Goal: Obtain resource: Obtain resource

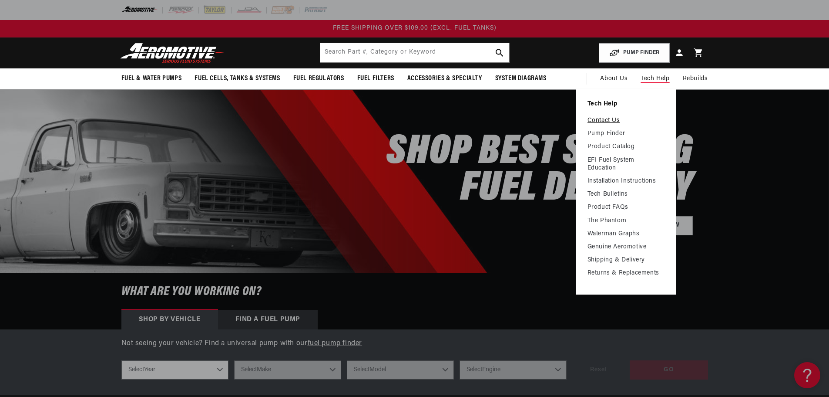
click at [602, 119] on link "Contact Us" at bounding box center [626, 121] width 77 height 8
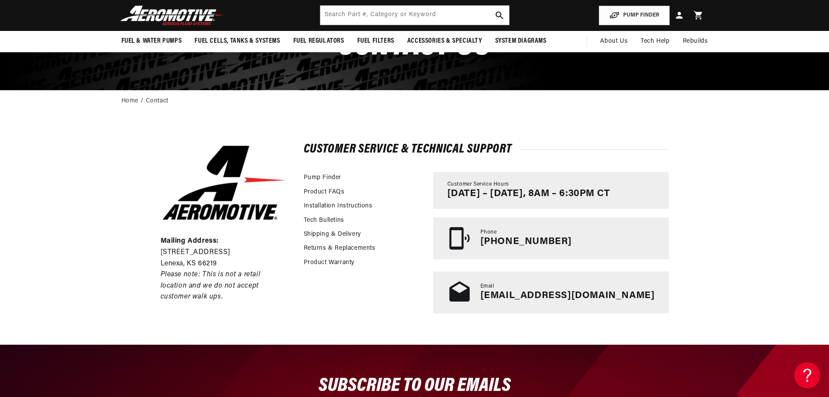
scroll to position [44, 0]
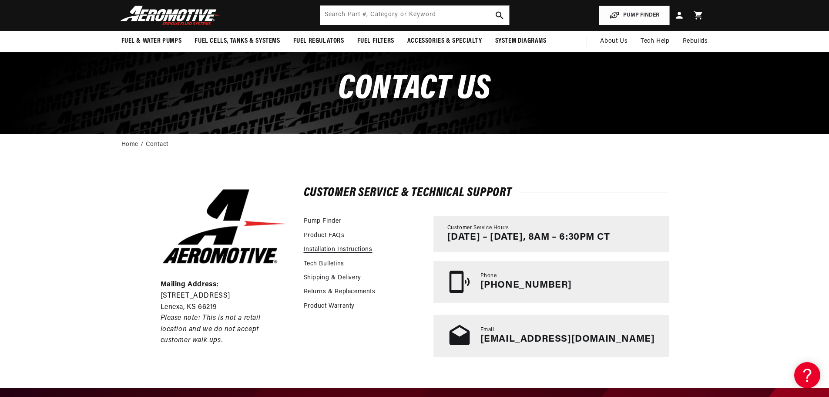
click at [345, 249] on link "Installation Instructions" at bounding box center [338, 250] width 69 height 10
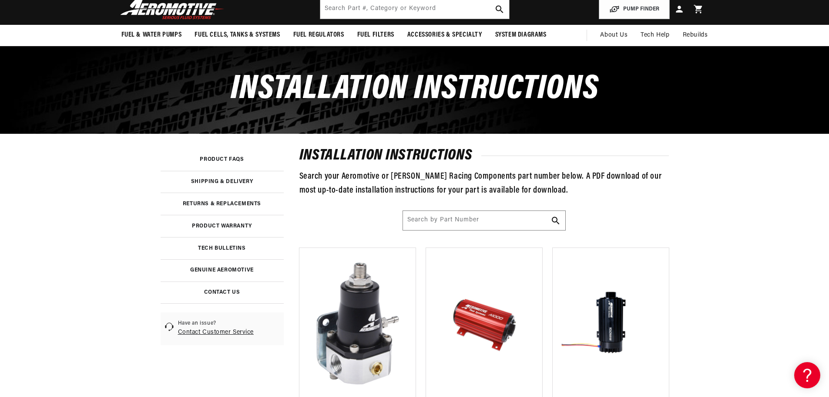
scroll to position [131, 0]
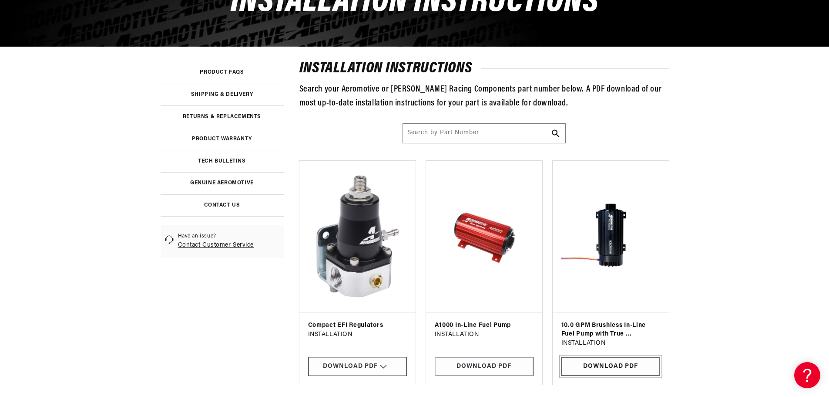
click at [594, 364] on link "Download PDF" at bounding box center [611, 367] width 99 height 20
click at [460, 132] on input "Search by Part Number" at bounding box center [484, 133] width 162 height 19
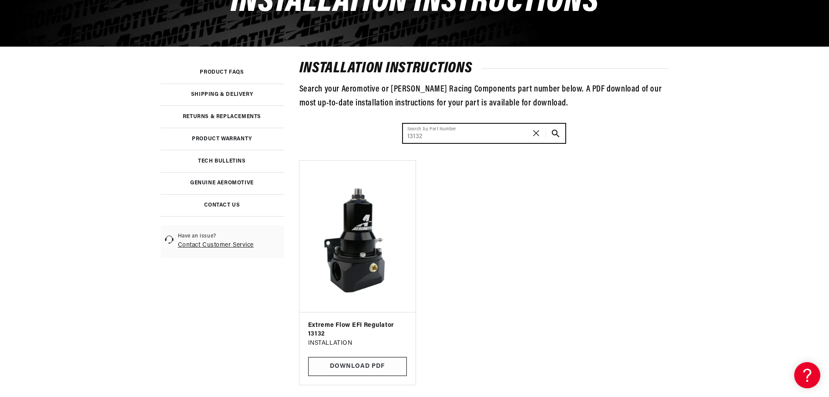
type input "13132"
